Goal: Communication & Community: Answer question/provide support

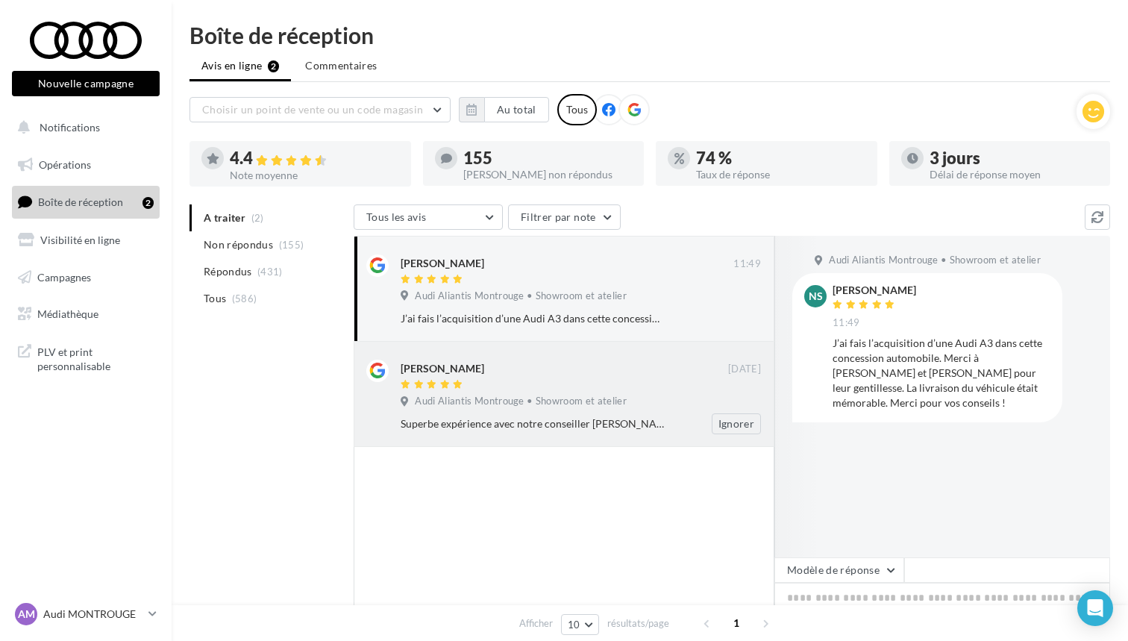
click at [499, 398] on span "Audi Aliantis Montrouge • Showroom et atelier" at bounding box center [521, 401] width 212 height 13
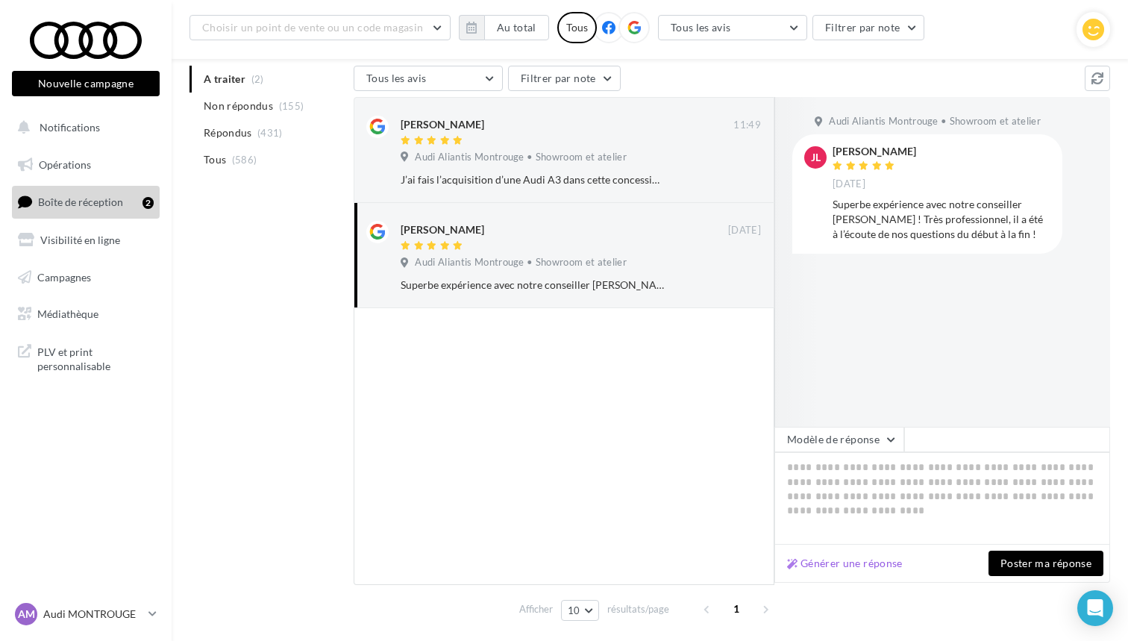
scroll to position [166, 0]
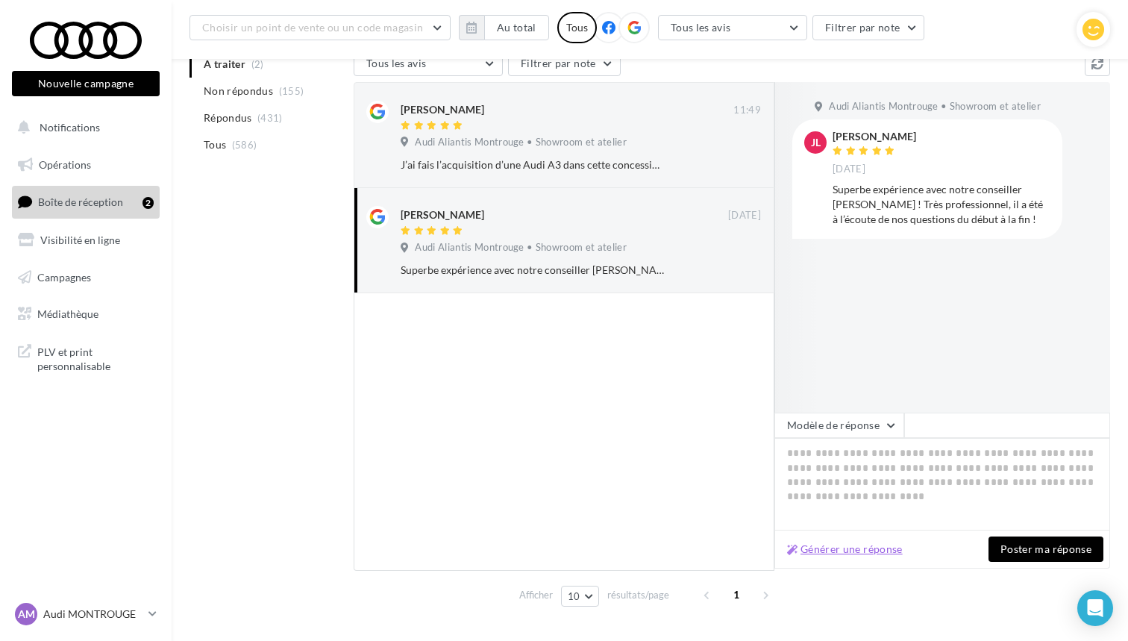
click at [840, 541] on button "Générer une réponse" at bounding box center [845, 549] width 128 height 18
type textarea "**********"
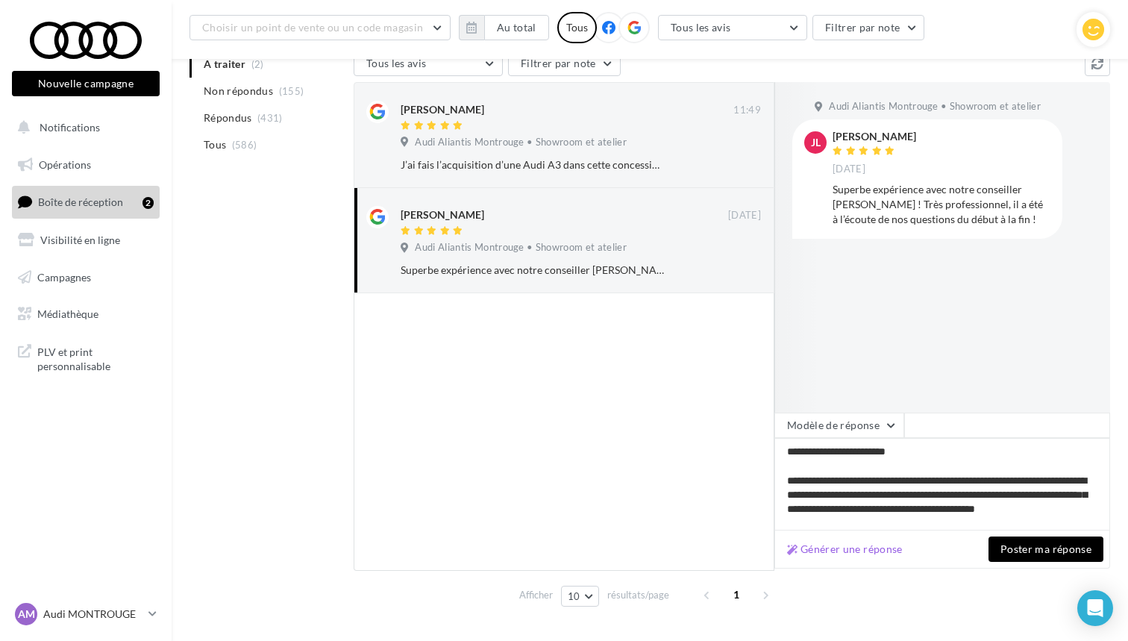
click at [1046, 550] on button "Poster ma réponse" at bounding box center [1046, 549] width 115 height 25
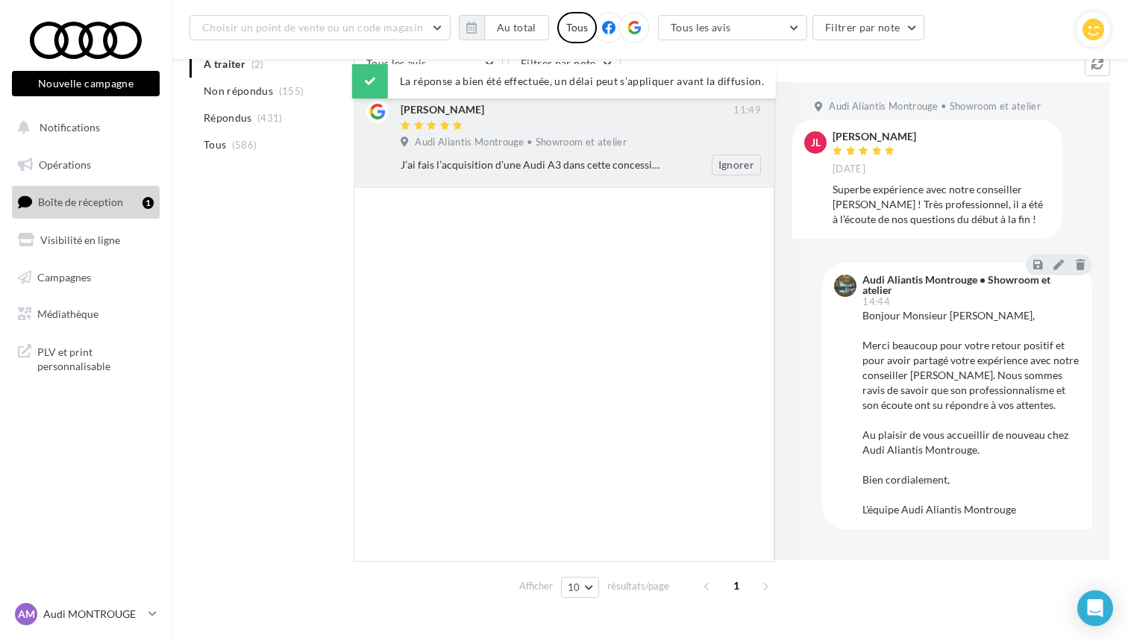
click at [592, 144] on span "Audi Aliantis Montrouge • Showroom et atelier" at bounding box center [521, 142] width 212 height 13
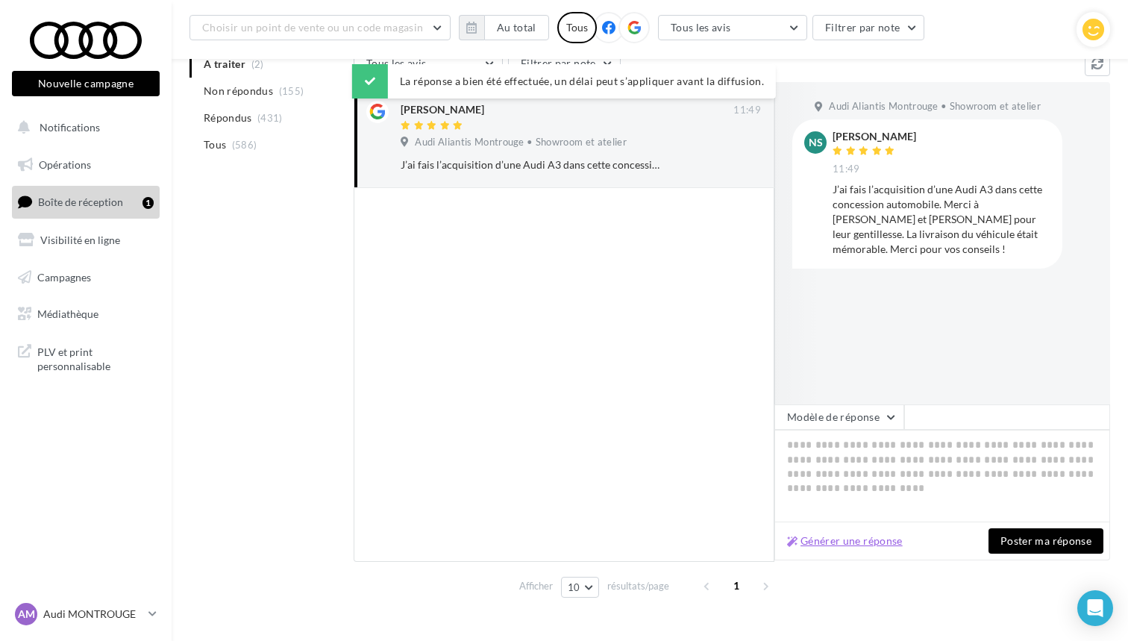
click at [838, 534] on button "Générer une réponse" at bounding box center [845, 541] width 128 height 18
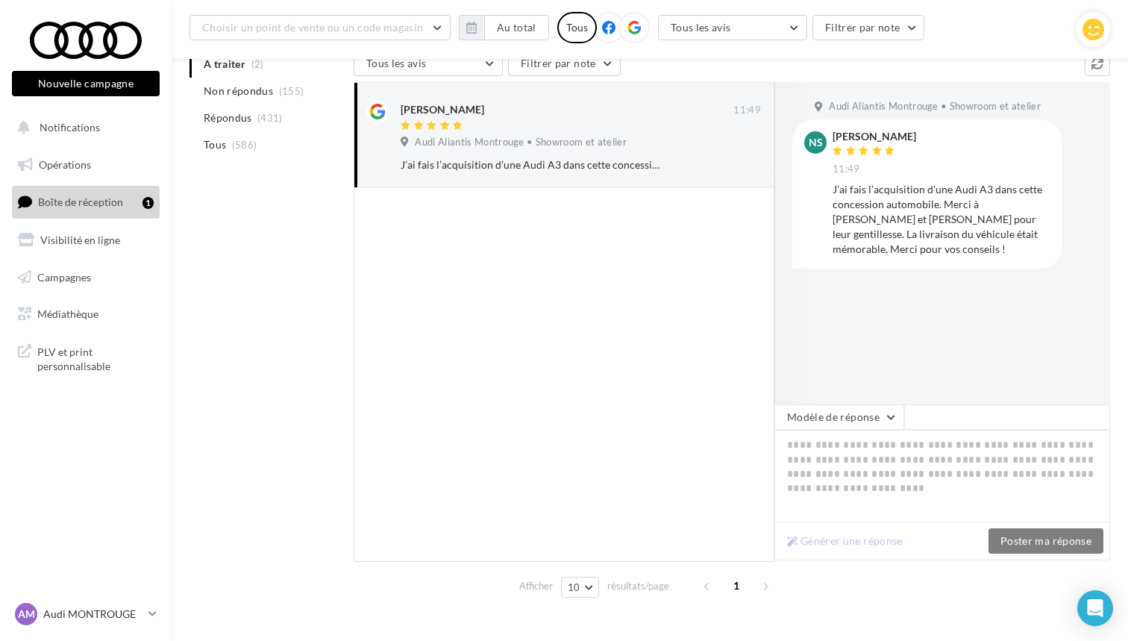
type textarea "**********"
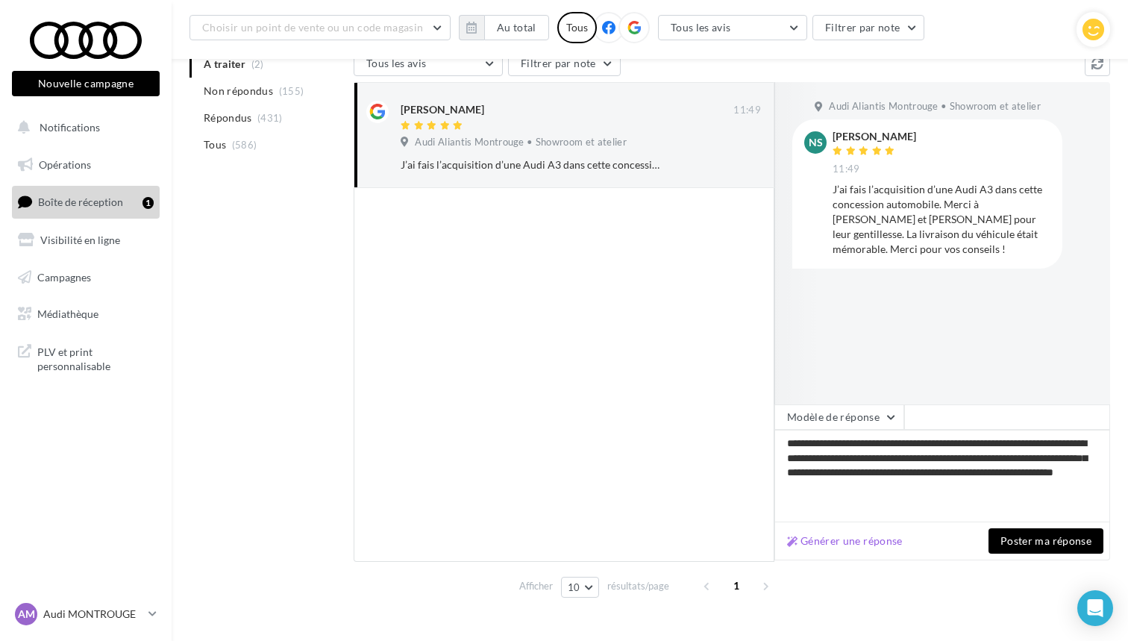
click at [1059, 540] on button "Poster ma réponse" at bounding box center [1046, 540] width 115 height 25
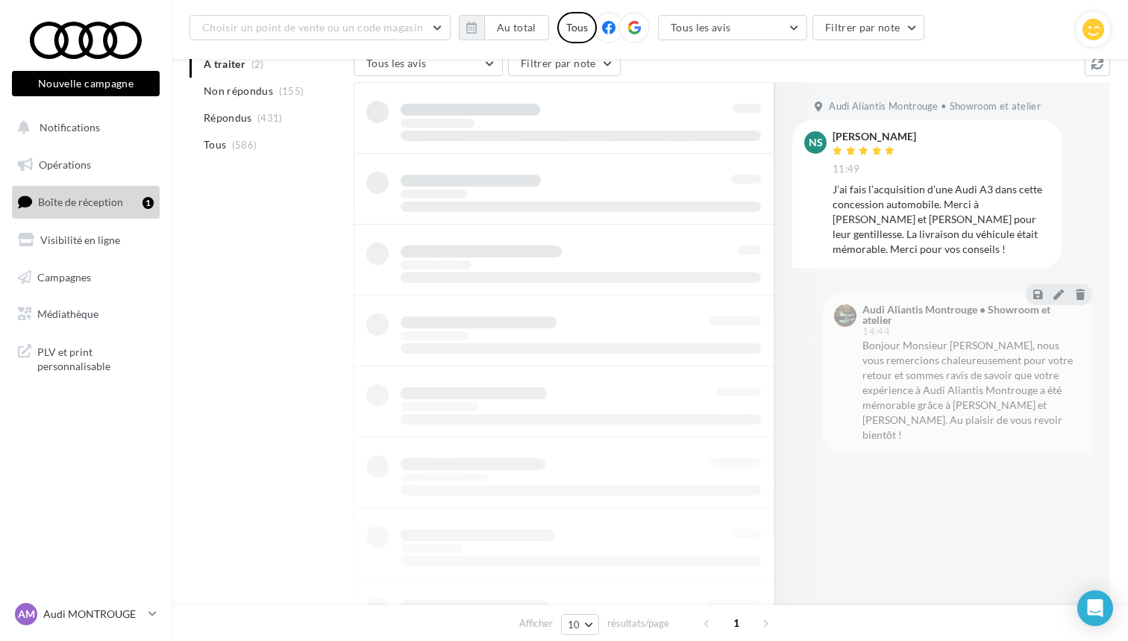
scroll to position [24, 0]
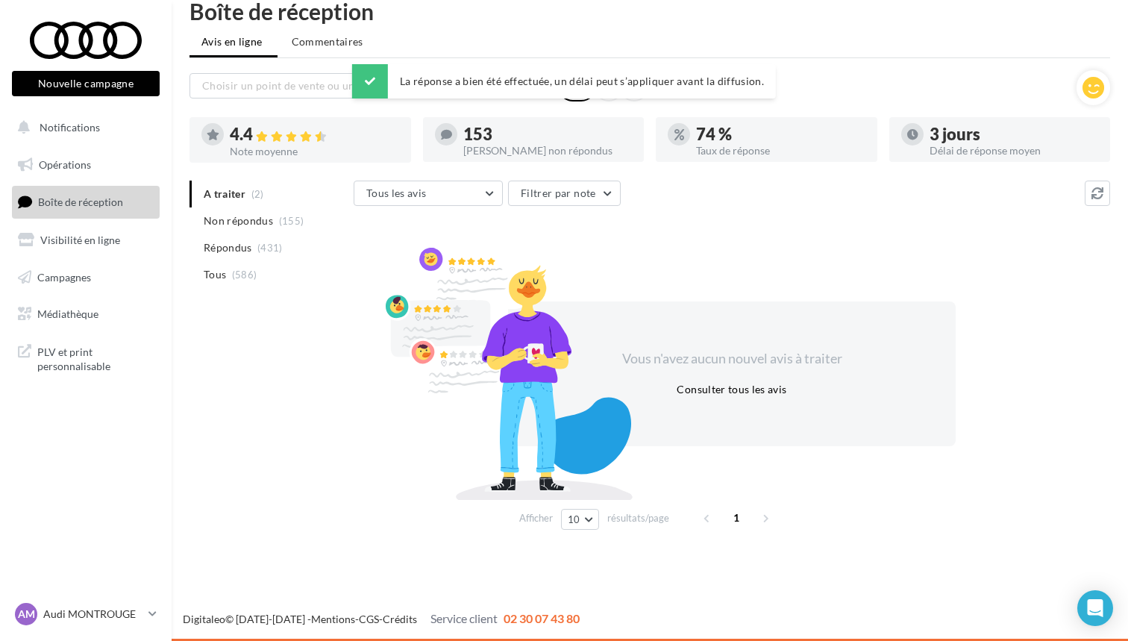
click at [127, 598] on nav "Nouvelle campagne Nouvelle campagne Notifications Opérations Boîte de réception…" at bounding box center [86, 320] width 172 height 641
click at [125, 610] on p "Audi MONTROUGE" at bounding box center [92, 614] width 99 height 15
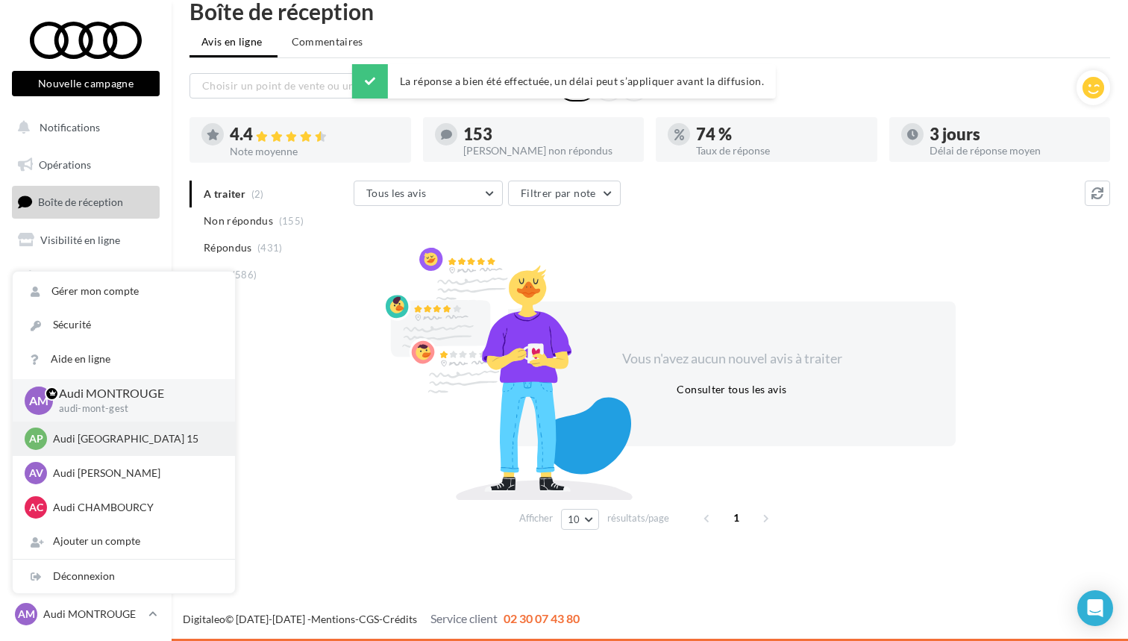
click at [108, 440] on p "Audi [GEOGRAPHIC_DATA] 15" at bounding box center [135, 438] width 164 height 15
